Goal: Find contact information: Find contact information

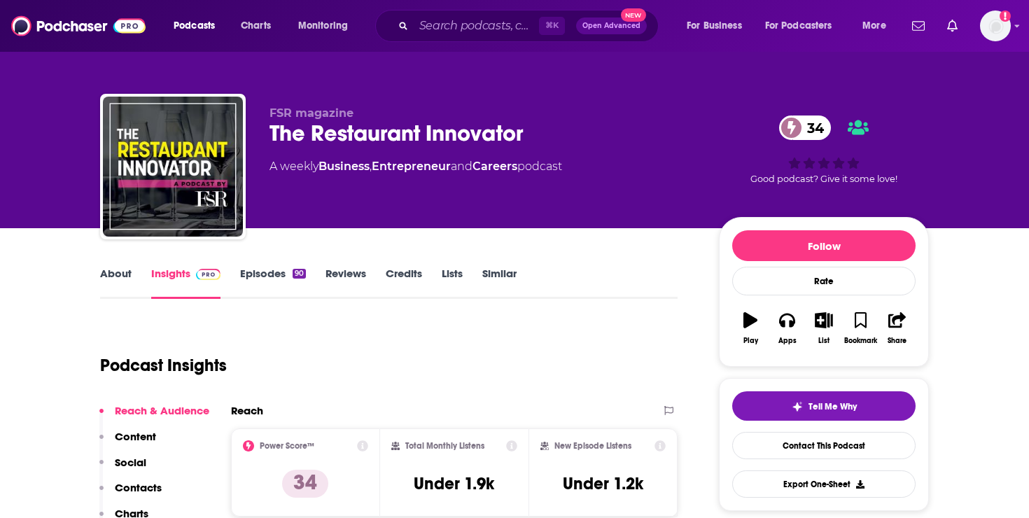
click at [127, 279] on link "About" at bounding box center [115, 283] width 31 height 32
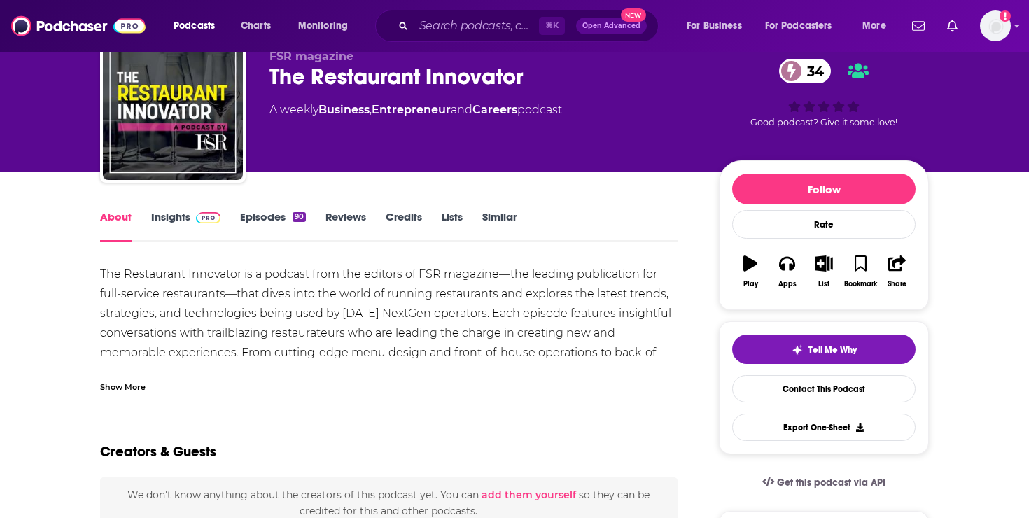
scroll to position [56, 0]
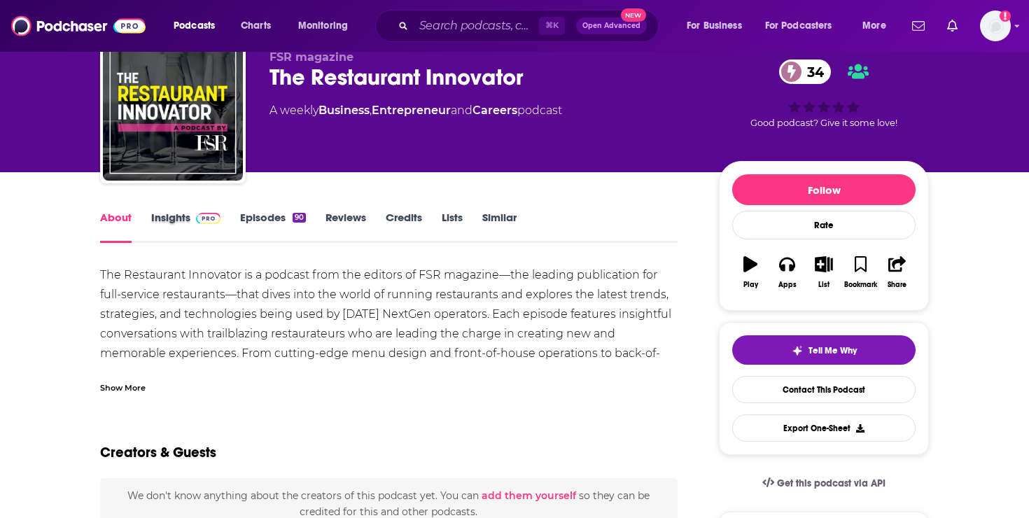
click at [235, 235] on div "Insights" at bounding box center [195, 227] width 89 height 32
click at [250, 234] on link "Episodes 90" at bounding box center [273, 227] width 66 height 32
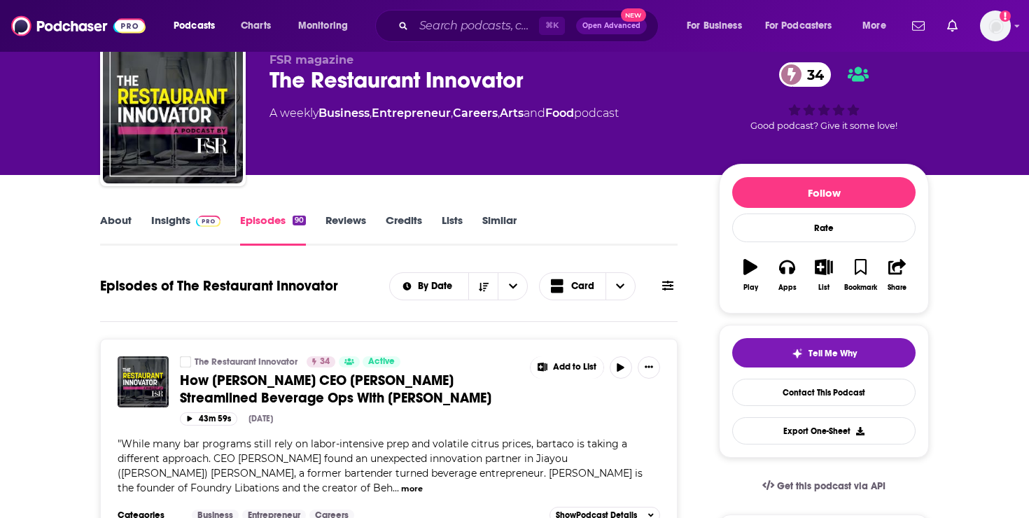
scroll to position [54, 0]
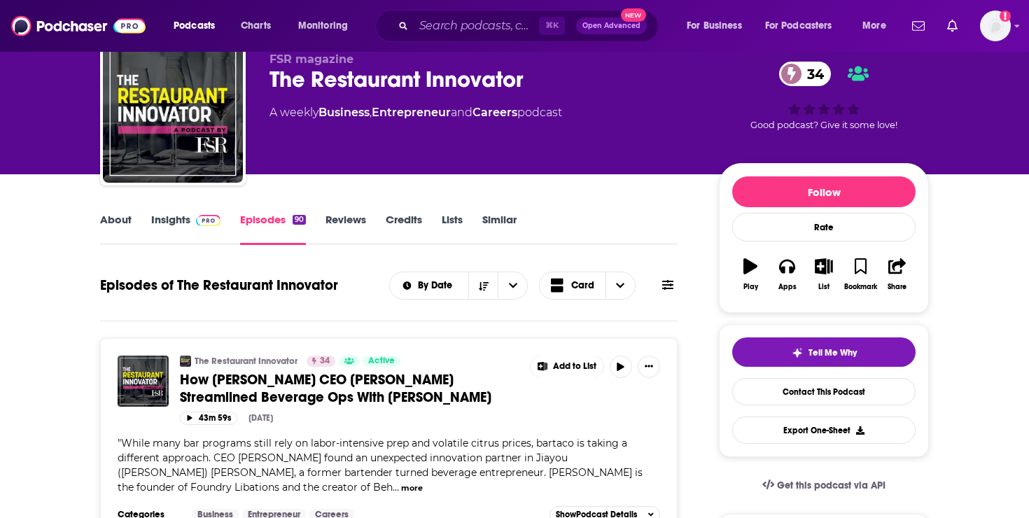
click at [191, 223] on span at bounding box center [205, 219] width 30 height 13
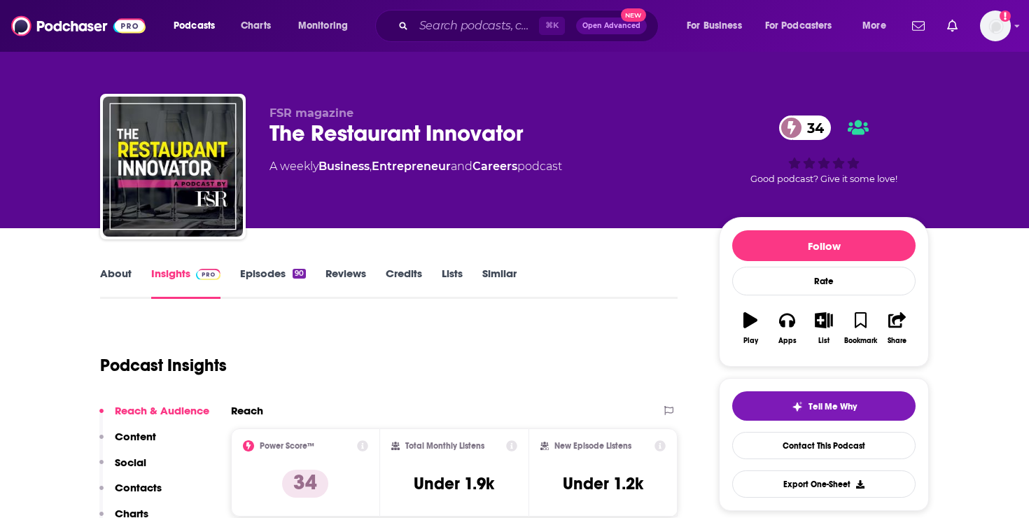
click at [286, 288] on link "Episodes 90" at bounding box center [273, 283] width 66 height 32
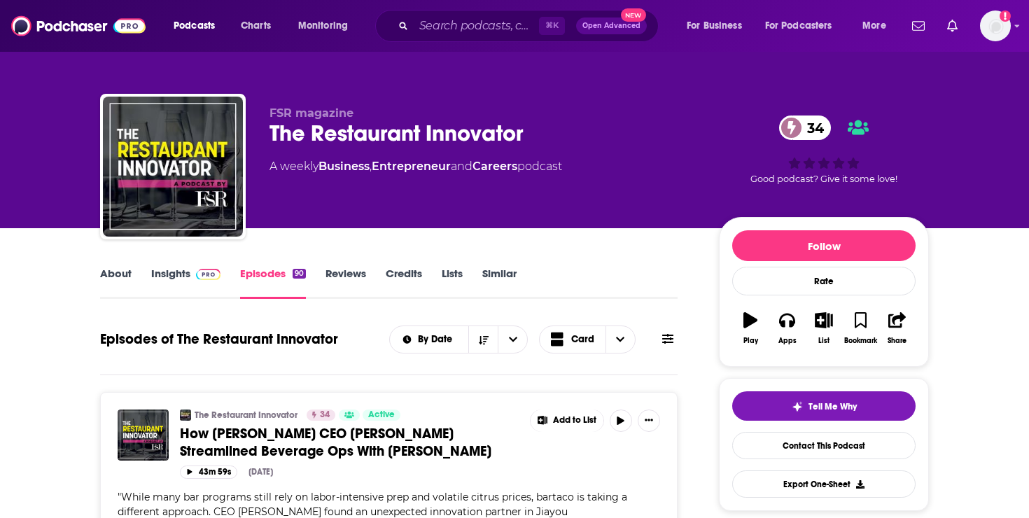
click at [167, 281] on link "Insights" at bounding box center [185, 283] width 69 height 32
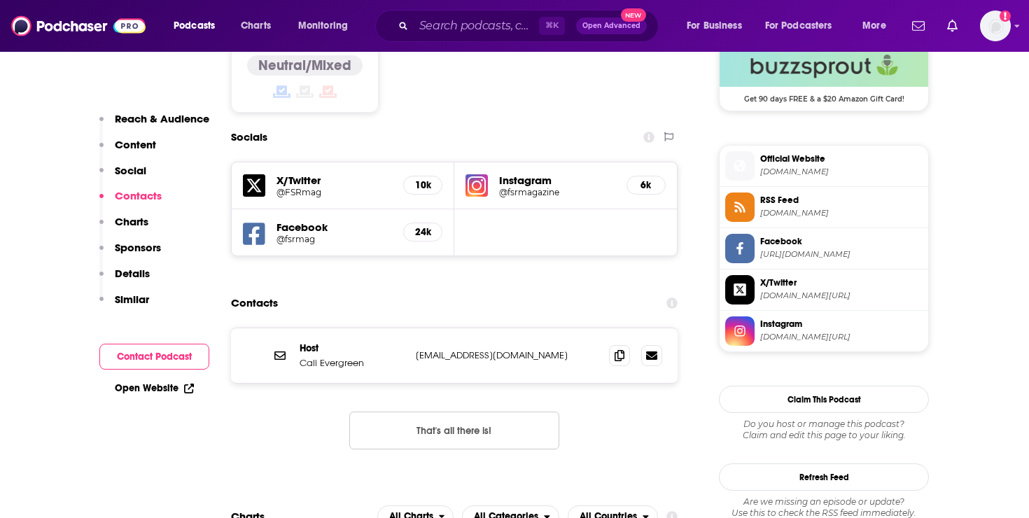
scroll to position [1172, 0]
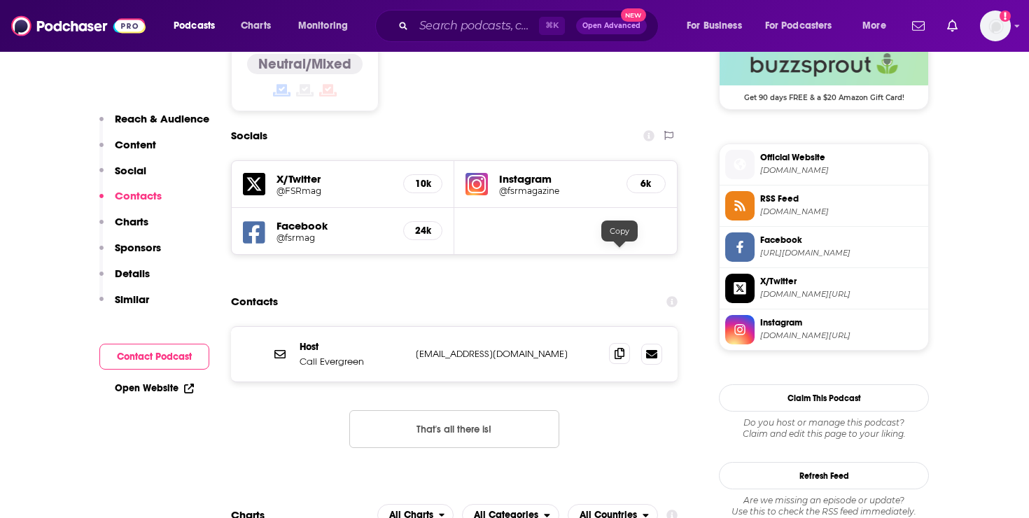
click at [619, 348] on icon at bounding box center [619, 353] width 10 height 11
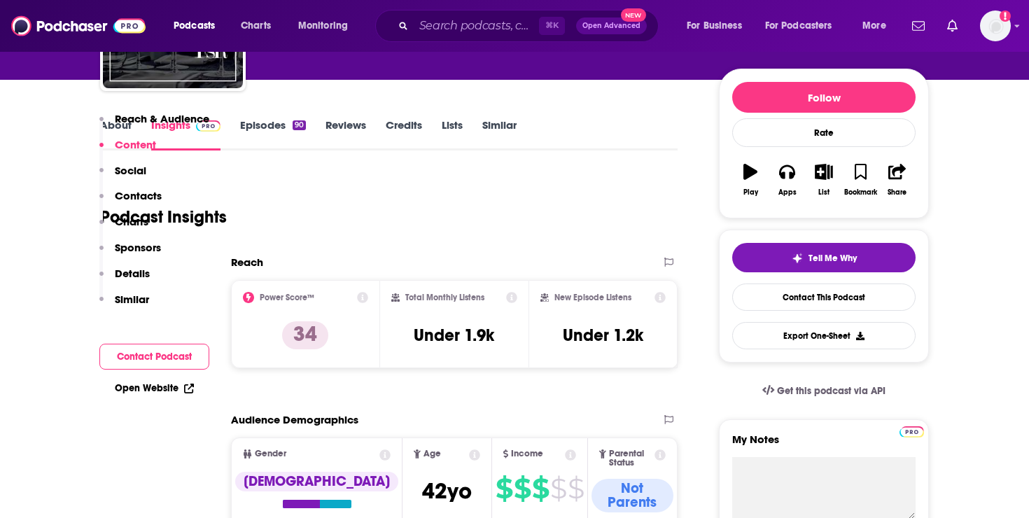
scroll to position [0, 0]
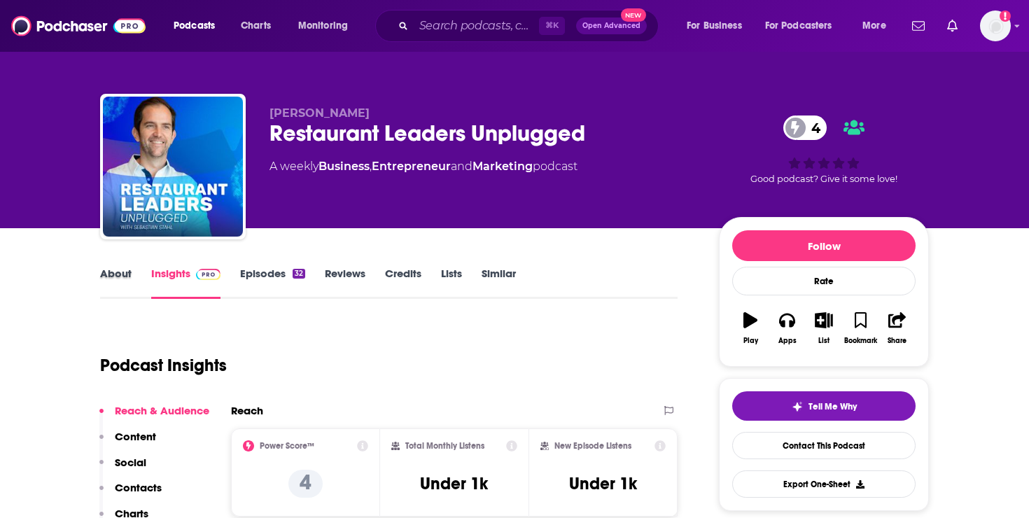
click at [137, 282] on div "About" at bounding box center [125, 283] width 51 height 32
click at [128, 280] on link "About" at bounding box center [115, 283] width 31 height 32
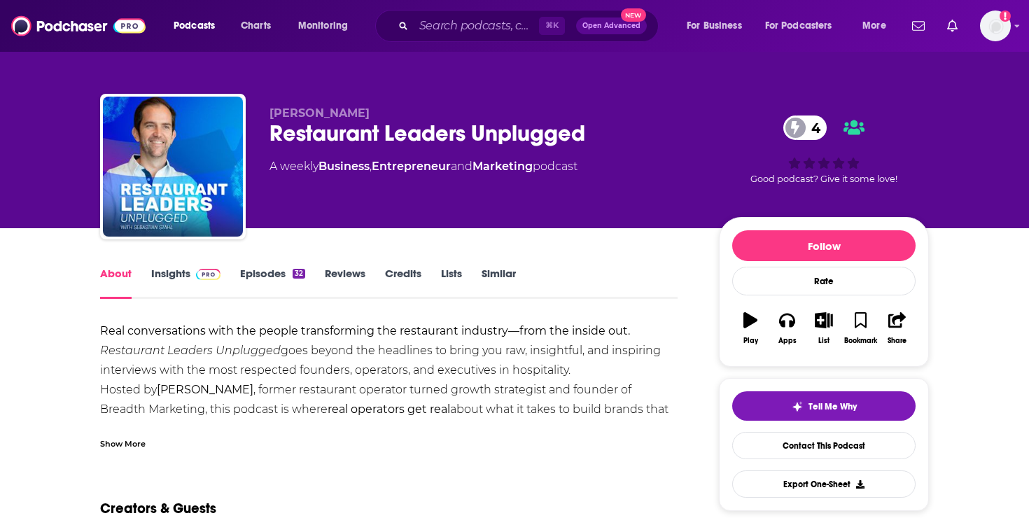
click at [293, 279] on link "Episodes 32" at bounding box center [272, 283] width 65 height 32
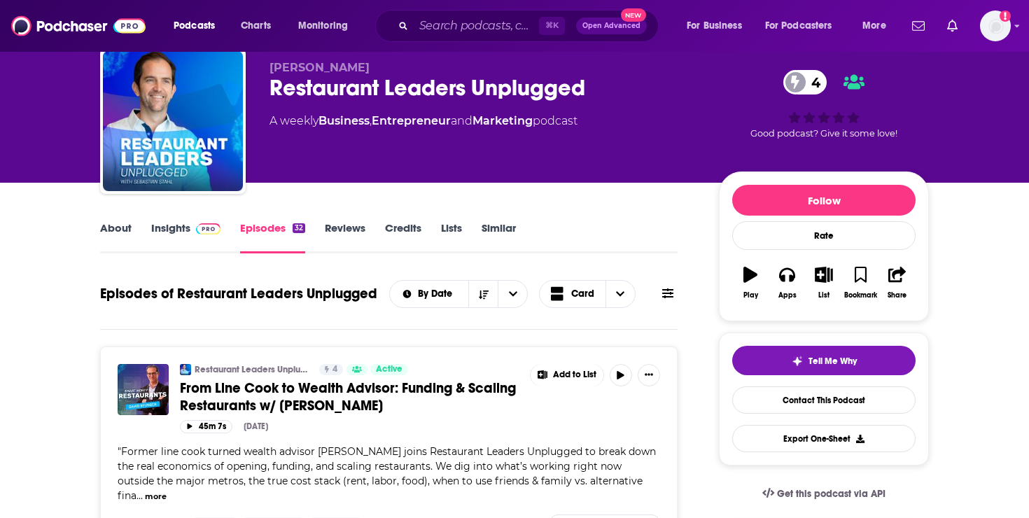
scroll to position [48, 0]
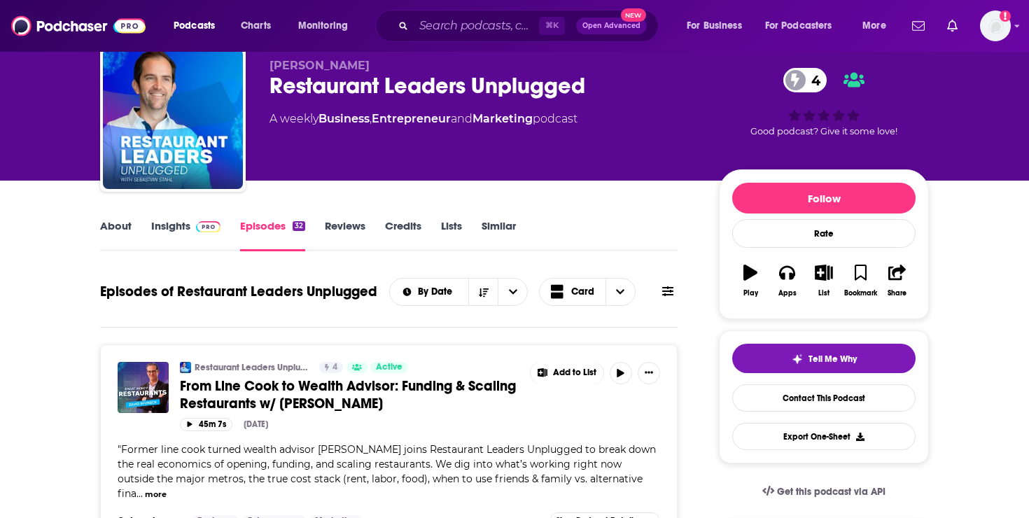
click at [164, 232] on link "Insights" at bounding box center [185, 235] width 69 height 32
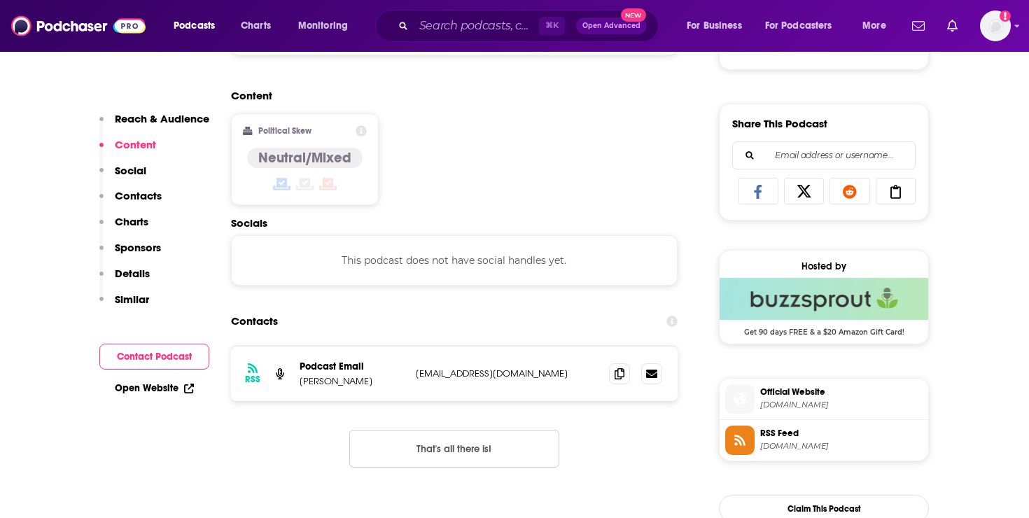
scroll to position [837, 0]
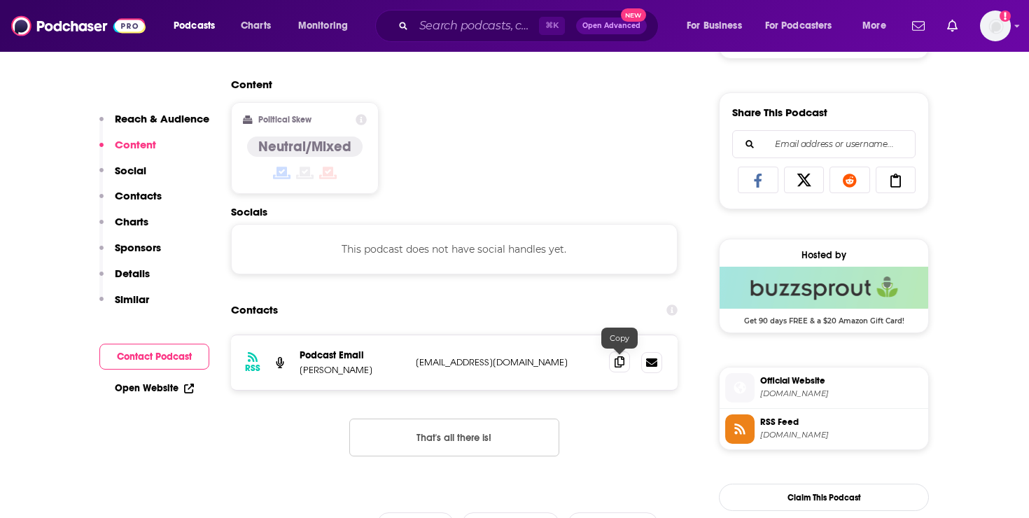
click at [628, 362] on span at bounding box center [619, 361] width 21 height 21
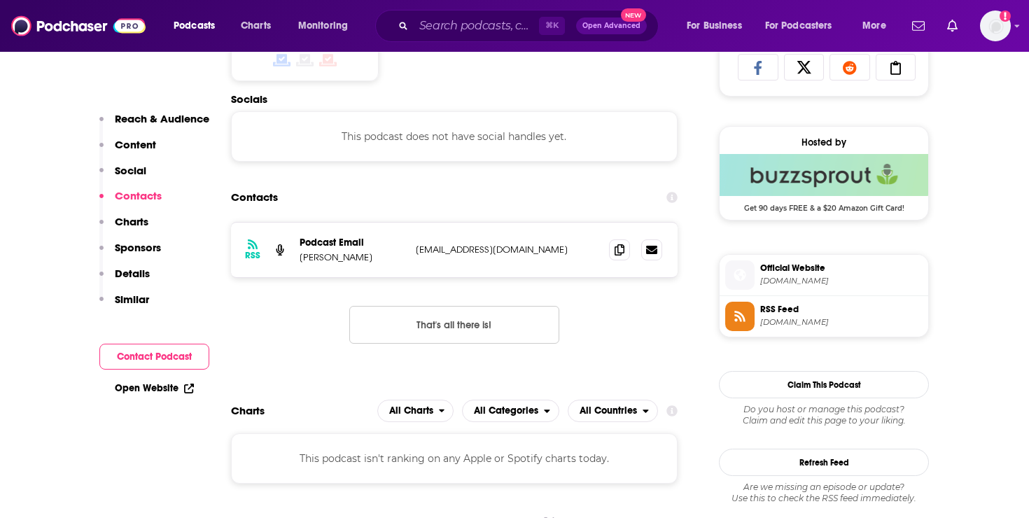
scroll to position [957, 0]
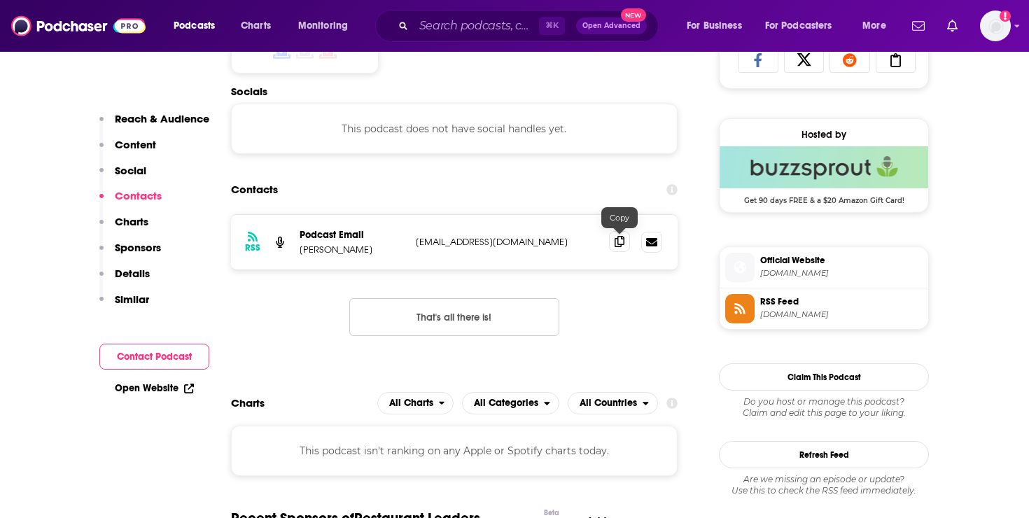
click at [614, 239] on span at bounding box center [619, 241] width 21 height 21
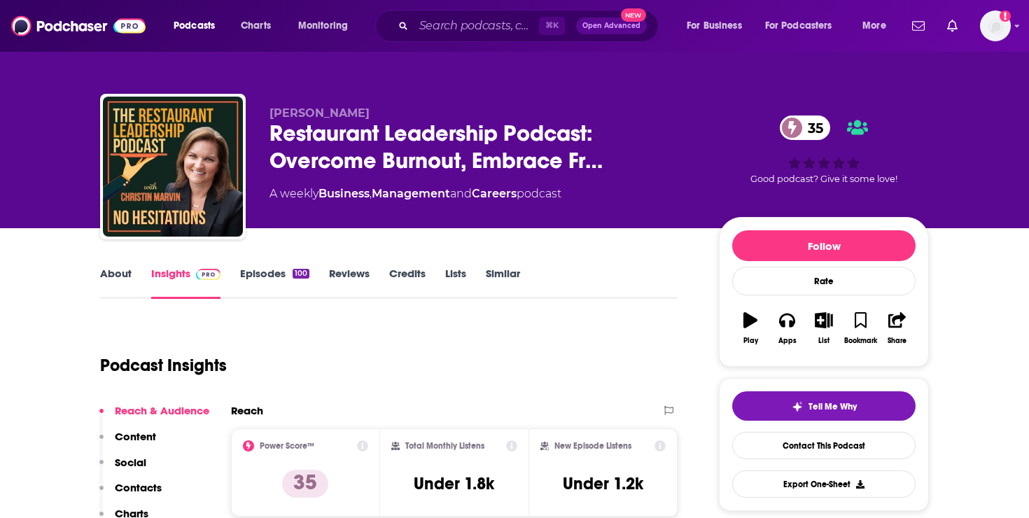
click at [113, 272] on link "About" at bounding box center [115, 283] width 31 height 32
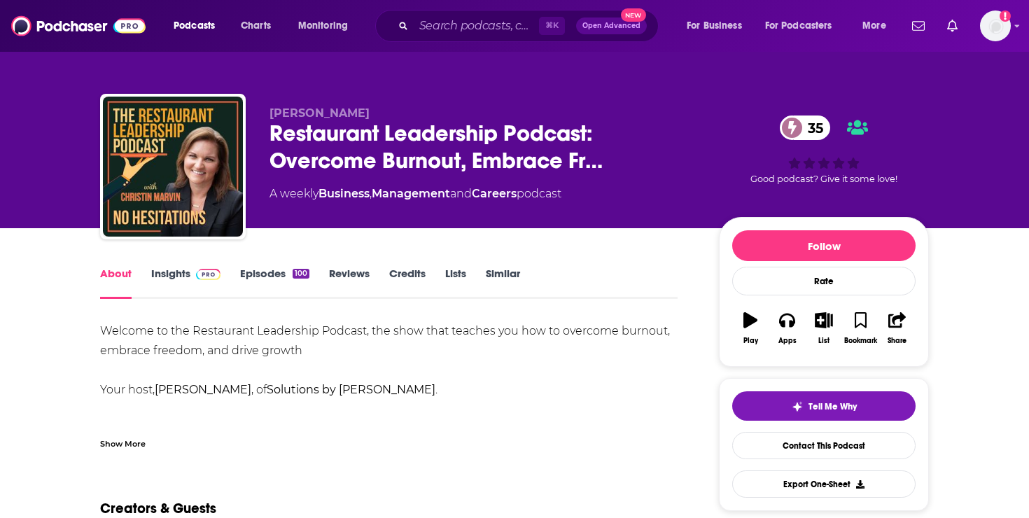
click at [268, 287] on link "Episodes 100" at bounding box center [274, 283] width 69 height 32
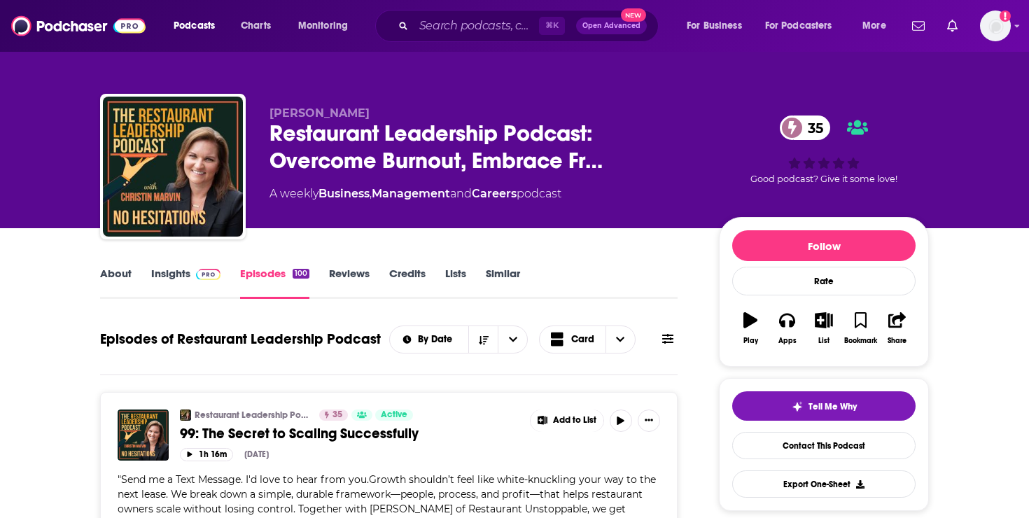
click at [190, 290] on link "Insights" at bounding box center [185, 283] width 69 height 32
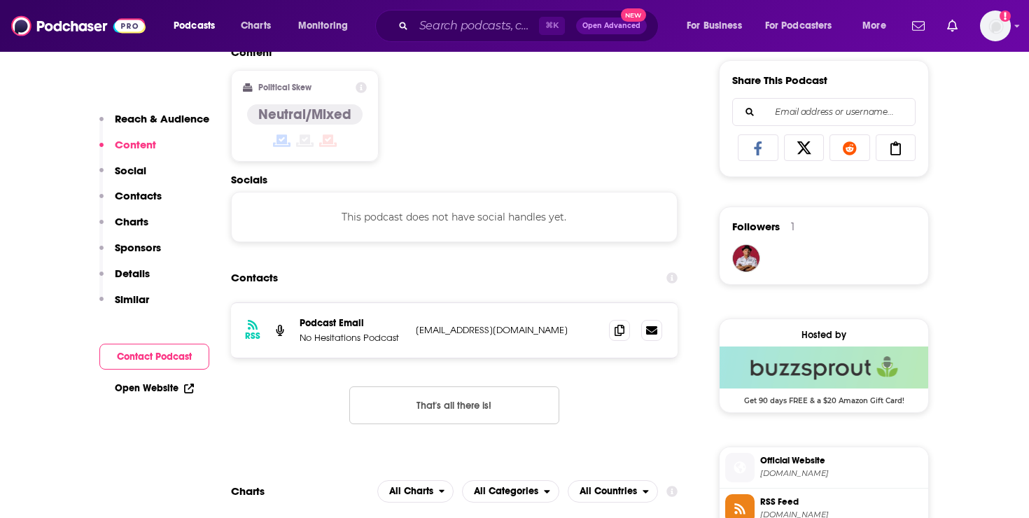
scroll to position [871, 0]
click at [617, 336] on span at bounding box center [619, 328] width 21 height 21
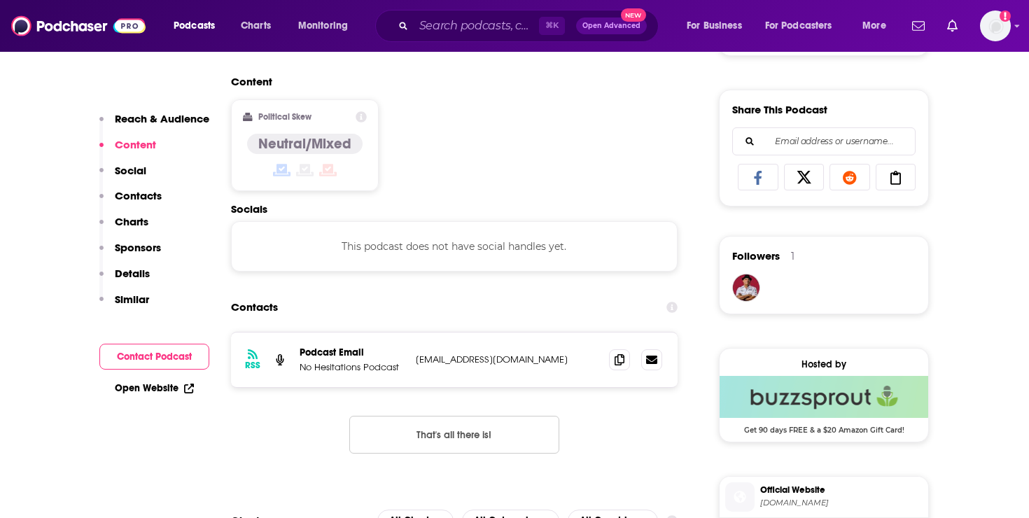
scroll to position [857, 0]
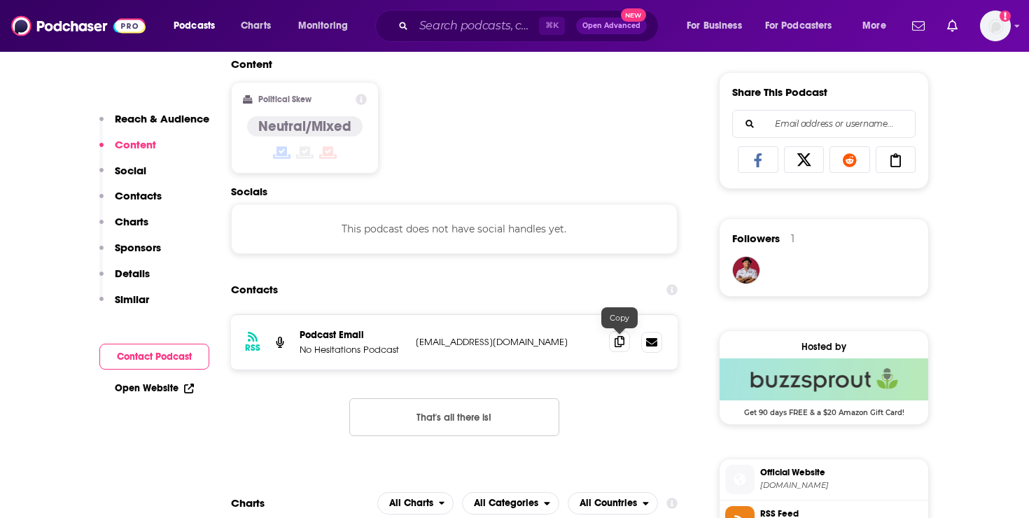
click at [613, 344] on span at bounding box center [619, 341] width 21 height 21
